Goal: Information Seeking & Learning: Learn about a topic

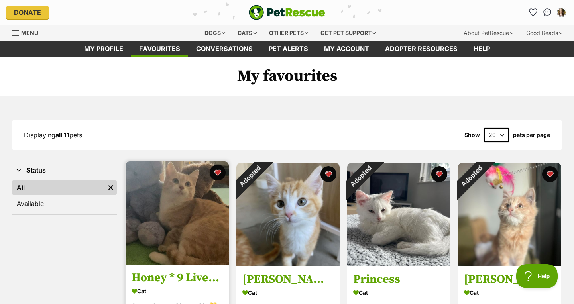
click at [197, 227] on img at bounding box center [176, 212] width 103 height 103
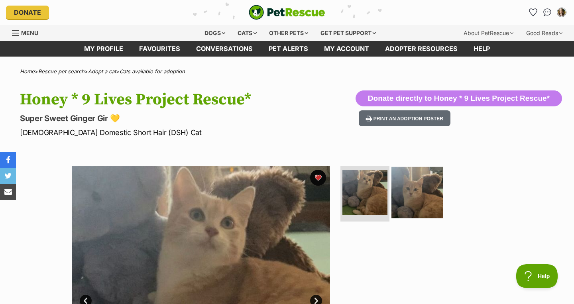
click at [402, 200] on img at bounding box center [416, 192] width 51 height 51
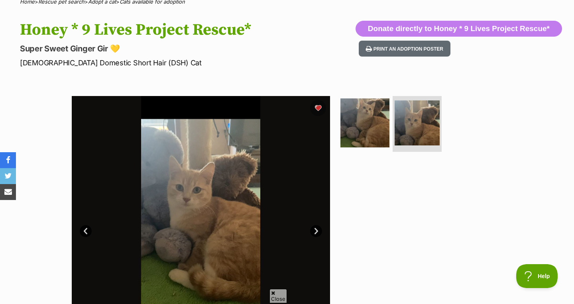
scroll to position [65, 0]
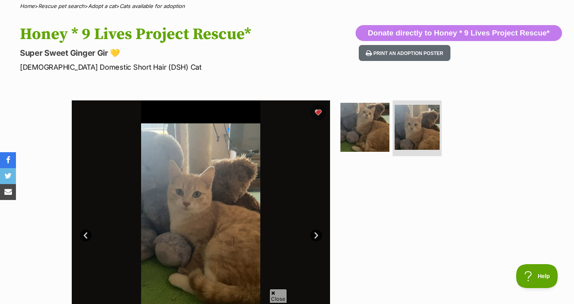
click at [318, 240] on link "Next" at bounding box center [316, 235] width 12 height 12
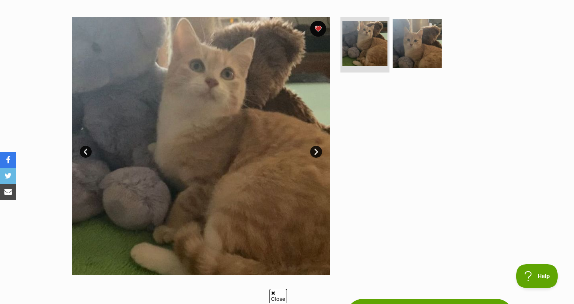
scroll to position [0, 0]
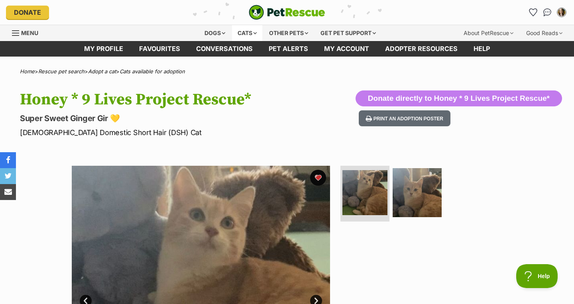
click at [237, 33] on div "Cats" at bounding box center [247, 33] width 30 height 16
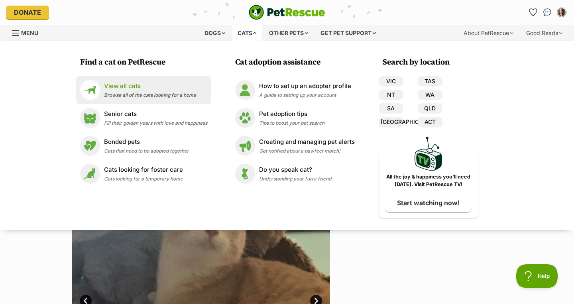
click at [161, 89] on p "View all cats" at bounding box center [150, 86] width 92 height 9
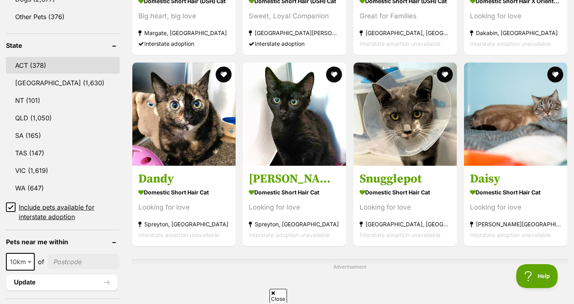
scroll to position [417, 0]
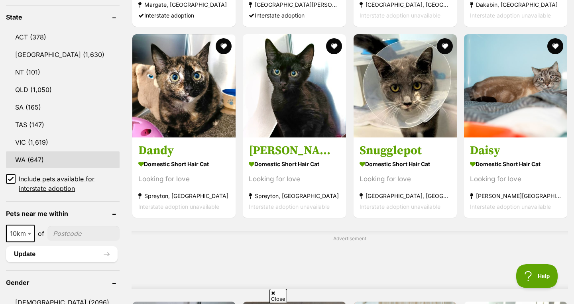
click at [52, 155] on link "WA (647)" at bounding box center [63, 159] width 114 height 17
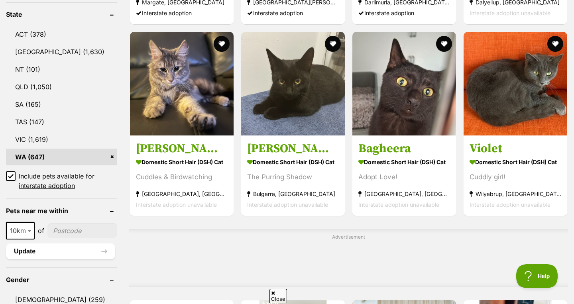
scroll to position [420, 0]
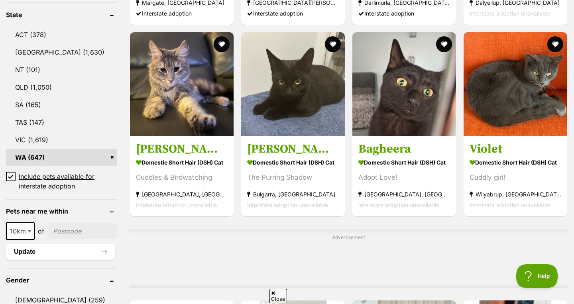
click at [113, 157] on link "WA (647)" at bounding box center [61, 157] width 111 height 17
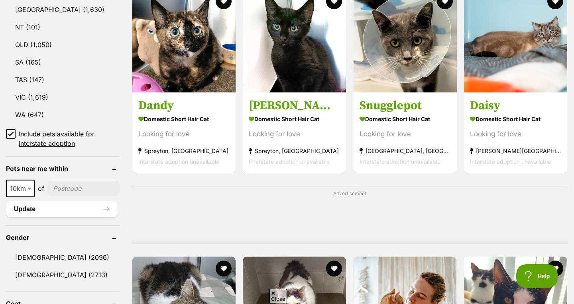
scroll to position [448, 0]
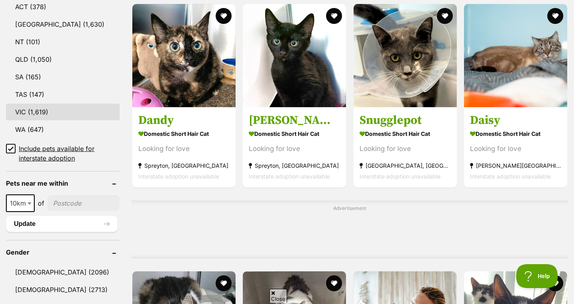
click at [78, 110] on link "VIC (1,619)" at bounding box center [63, 112] width 114 height 17
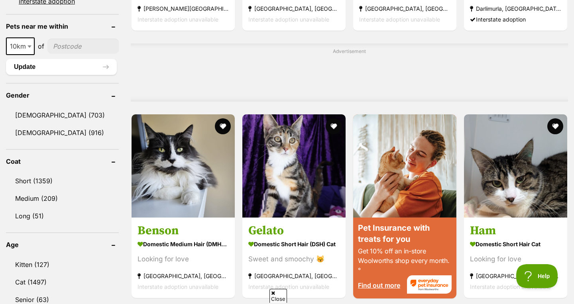
scroll to position [616, 0]
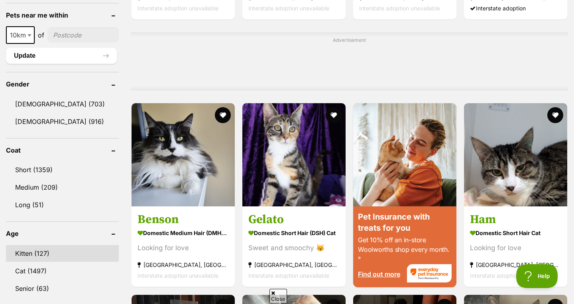
click at [58, 253] on link "Kitten (127)" at bounding box center [62, 253] width 113 height 17
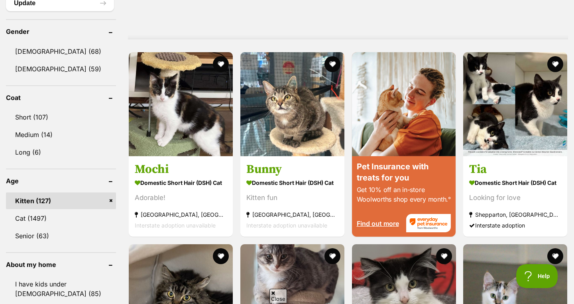
scroll to position [668, 0]
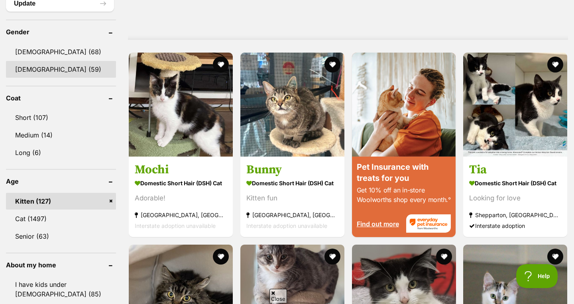
click at [65, 73] on link "[DEMOGRAPHIC_DATA] (59)" at bounding box center [61, 69] width 110 height 17
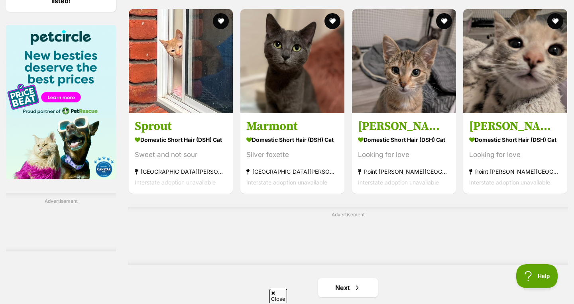
scroll to position [1219, 0]
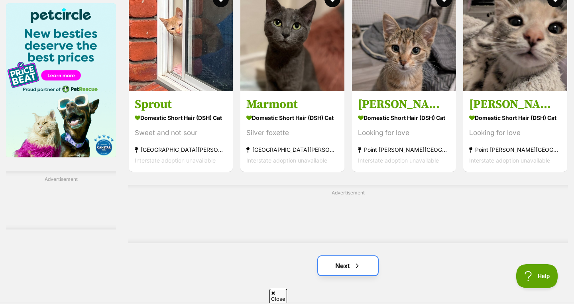
click at [341, 256] on link "Next" at bounding box center [348, 265] width 60 height 19
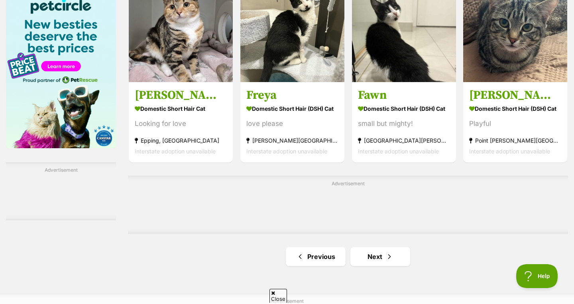
scroll to position [1232, 0]
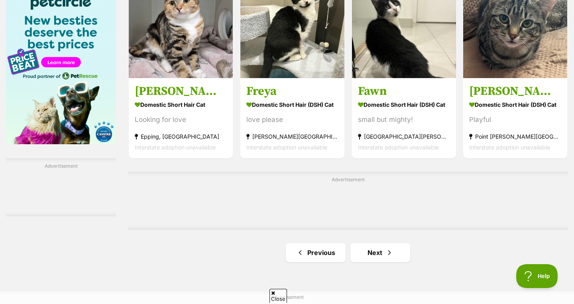
click at [380, 243] on link "Next" at bounding box center [380, 252] width 60 height 19
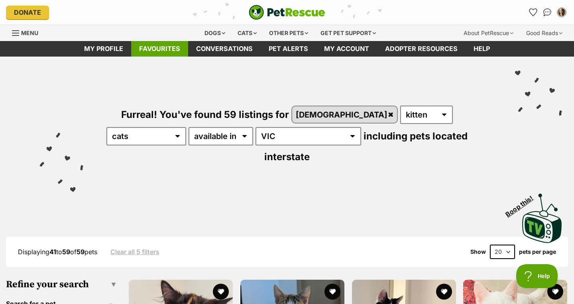
click at [165, 44] on link "Favourites" at bounding box center [159, 49] width 57 height 16
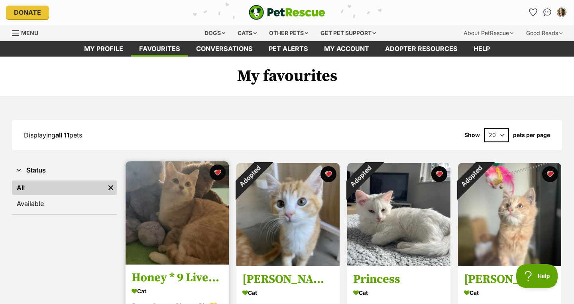
click at [161, 266] on link "Honey * 9 Lives Project Rescue* Cat Super Sweet Ginger Gir 💛 [GEOGRAPHIC_DATA],…" at bounding box center [176, 304] width 103 height 81
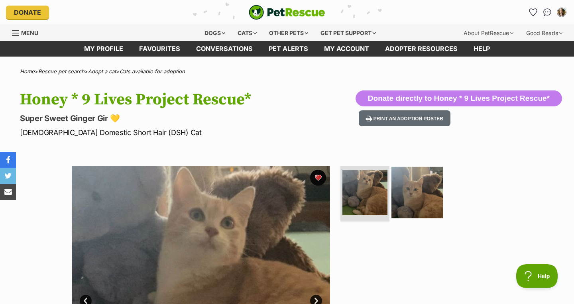
click at [408, 201] on img at bounding box center [416, 192] width 51 height 51
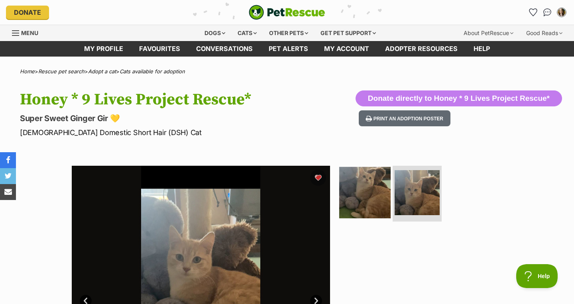
click at [384, 195] on img at bounding box center [364, 192] width 51 height 51
